Goal: Information Seeking & Learning: Learn about a topic

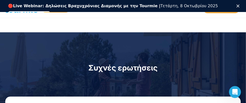
scroll to position [877, 0]
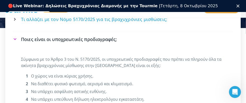
scroll to position [1003, 0]
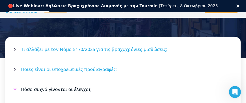
scroll to position [948, 0]
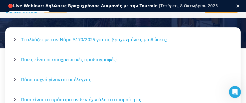
scroll to position [987, 0]
